Goal: Find specific page/section

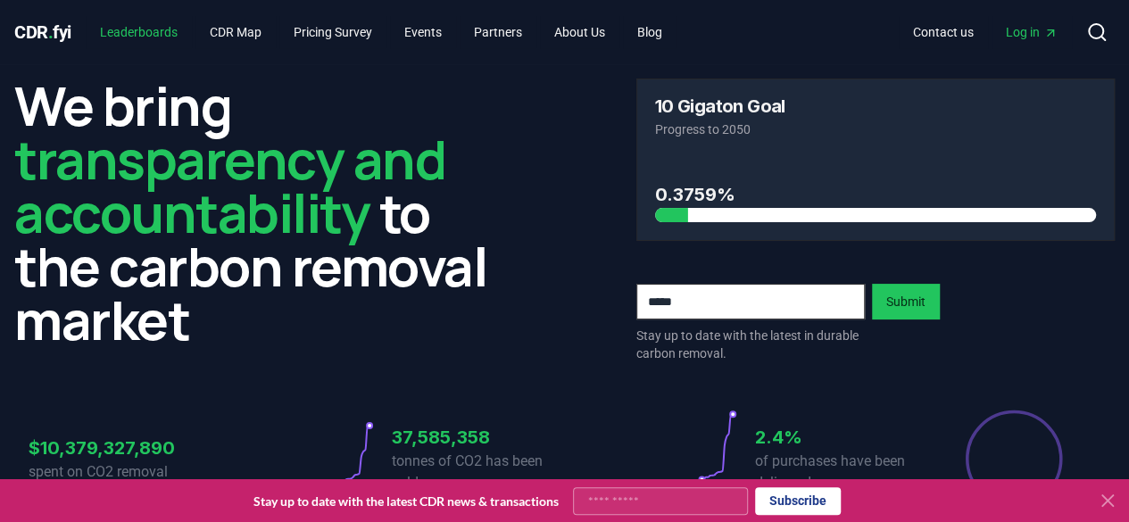
click at [165, 26] on link "Leaderboards" at bounding box center [139, 32] width 106 height 32
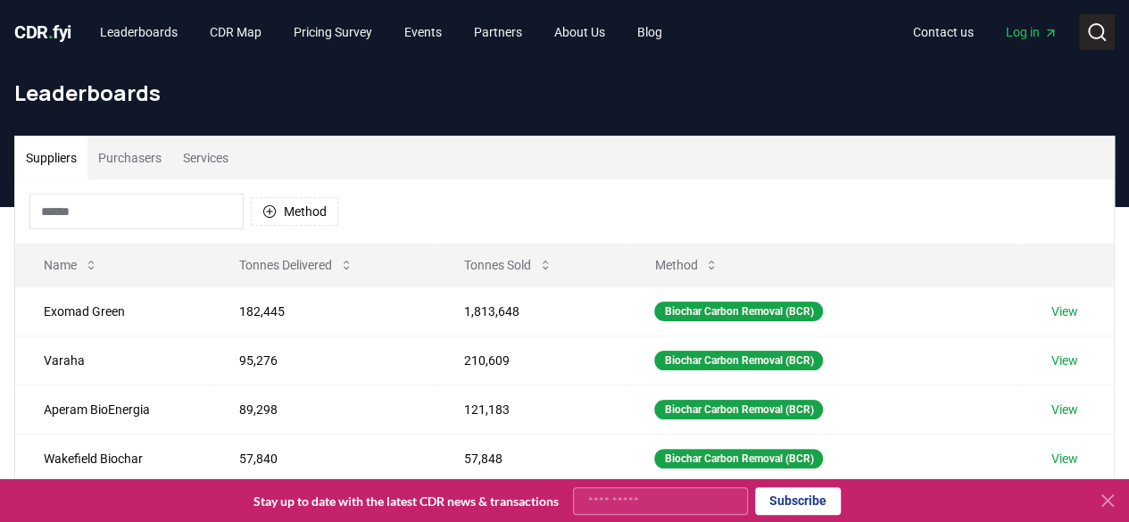
click at [1086, 33] on icon at bounding box center [1096, 31] width 21 height 21
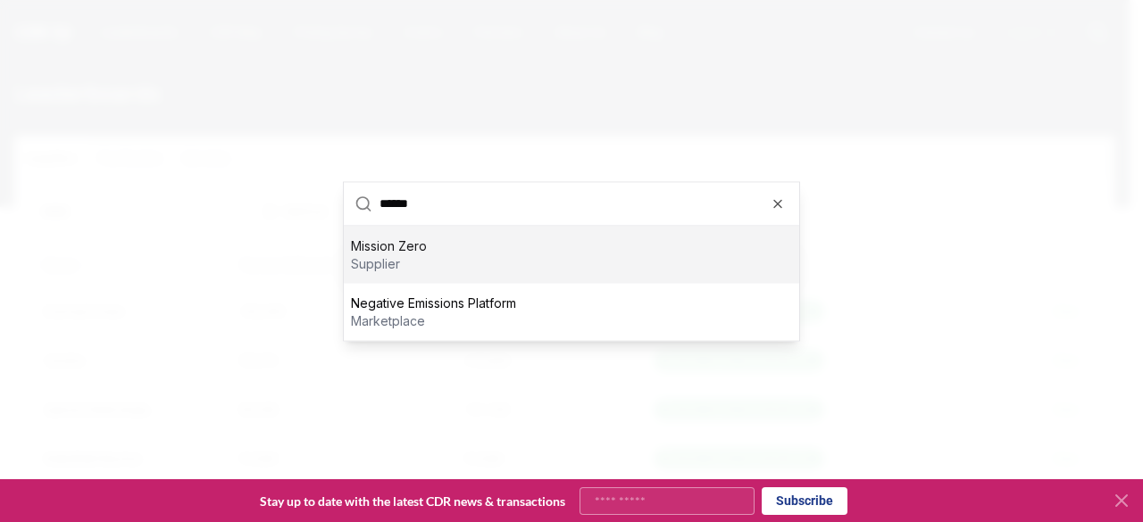
type input "******"
click at [430, 259] on div "Mission Zero supplier" at bounding box center [571, 254] width 455 height 57
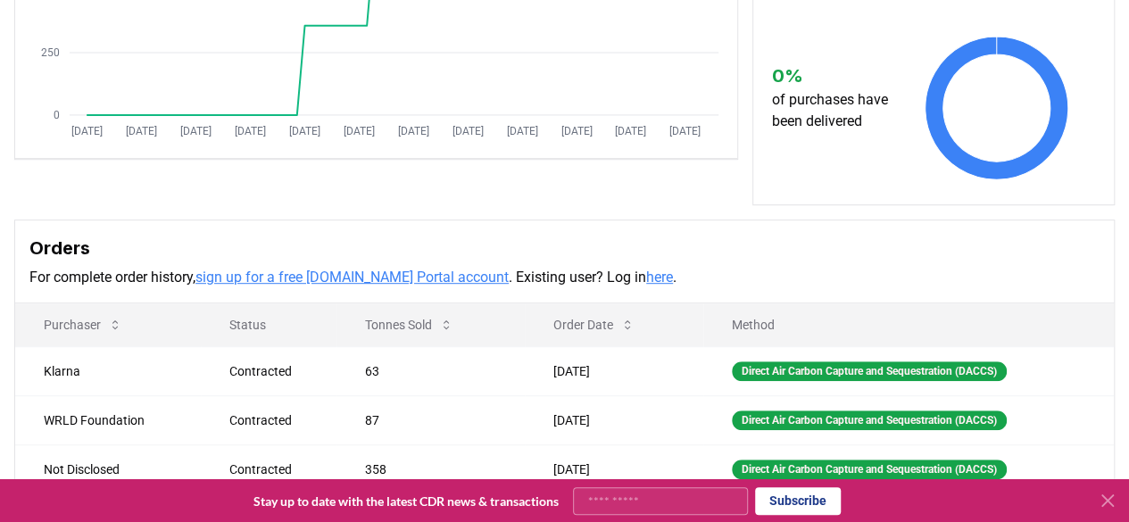
scroll to position [536, 0]
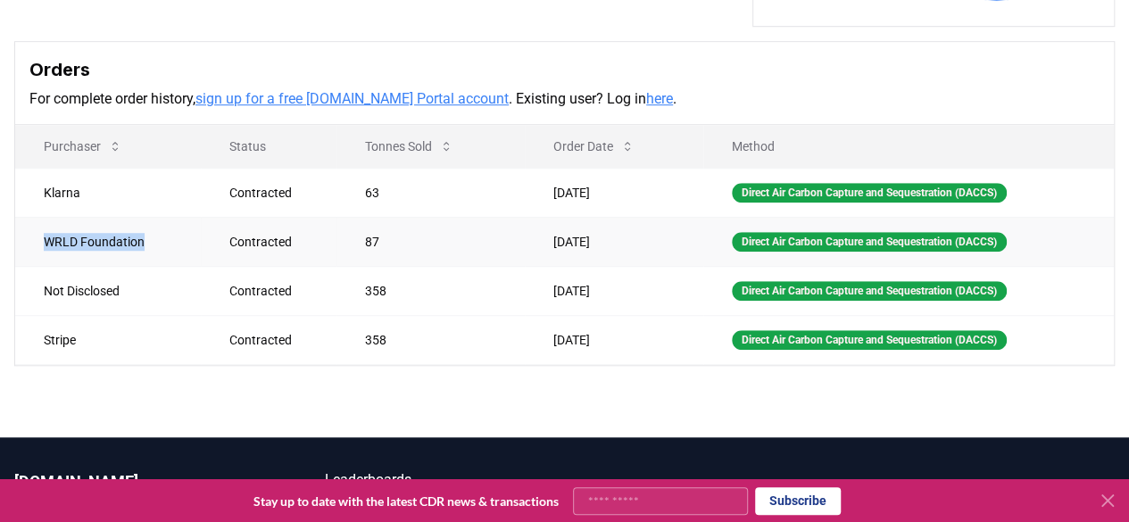
drag, startPoint x: 150, startPoint y: 235, endPoint x: 39, endPoint y: 244, distance: 111.0
click at [39, 244] on td "WRLD Foundation" at bounding box center [108, 241] width 186 height 49
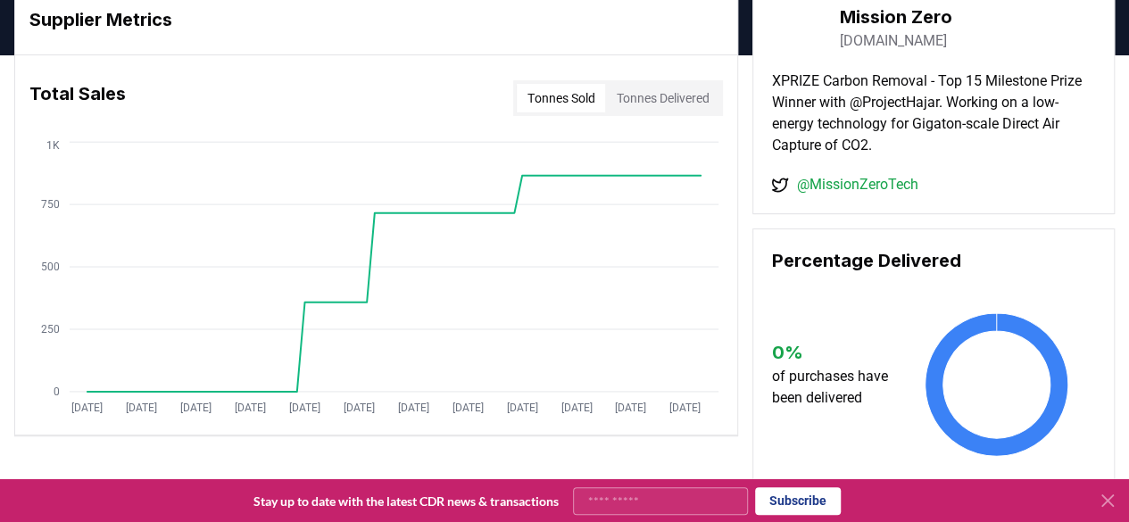
scroll to position [0, 0]
